Goal: Task Accomplishment & Management: Manage account settings

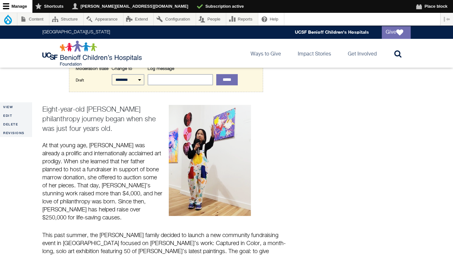
scroll to position [82, 0]
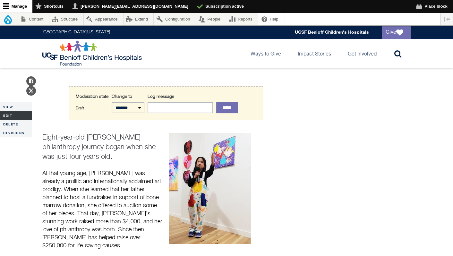
click at [9, 116] on link "Edit" at bounding box center [16, 115] width 32 height 9
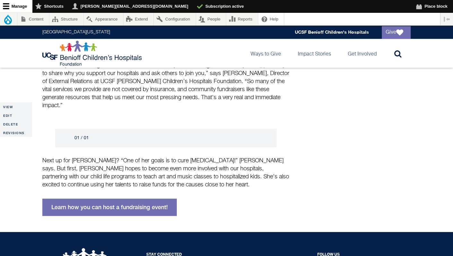
scroll to position [435, 0]
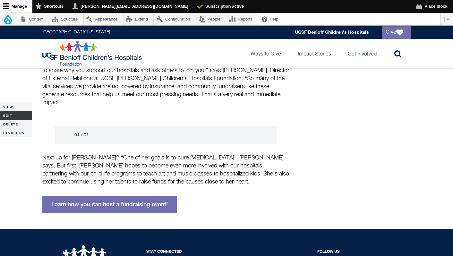
click at [10, 115] on link "Edit" at bounding box center [16, 115] width 32 height 9
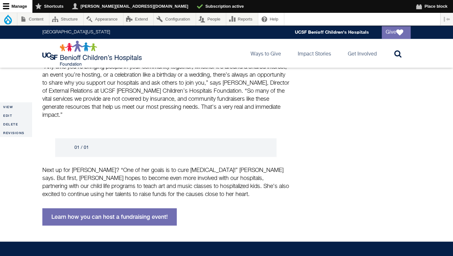
scroll to position [429, 0]
